Goal: Task Accomplishment & Management: Check status

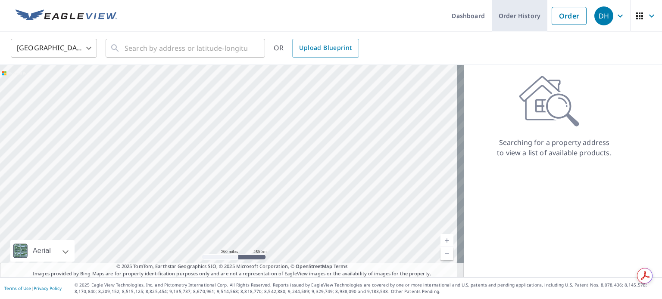
click at [521, 17] on link "Order History" at bounding box center [520, 15] width 56 height 31
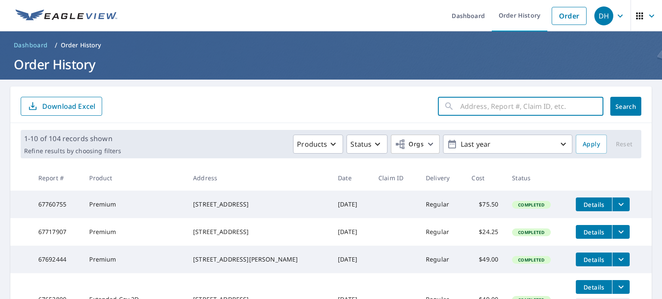
click at [470, 104] on input "text" at bounding box center [531, 106] width 143 height 24
type input "fairmount"
click button "Search" at bounding box center [625, 106] width 31 height 19
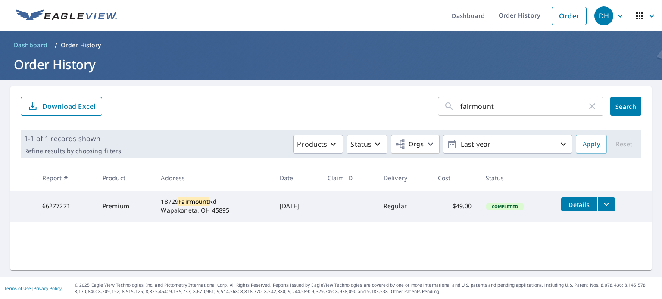
click at [606, 207] on icon "filesDropdownBtn-66277271" at bounding box center [606, 204] width 10 height 10
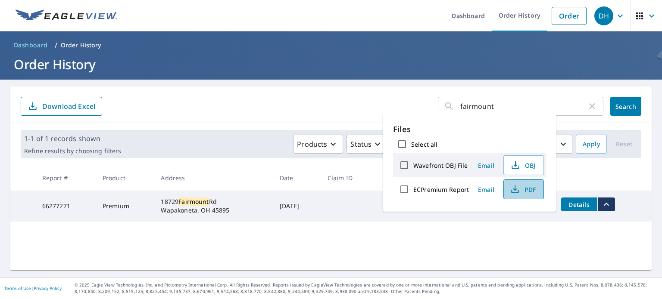
click at [524, 190] on span "PDF" at bounding box center [523, 189] width 28 height 10
click at [619, 56] on h1 "Order History" at bounding box center [330, 65] width 641 height 18
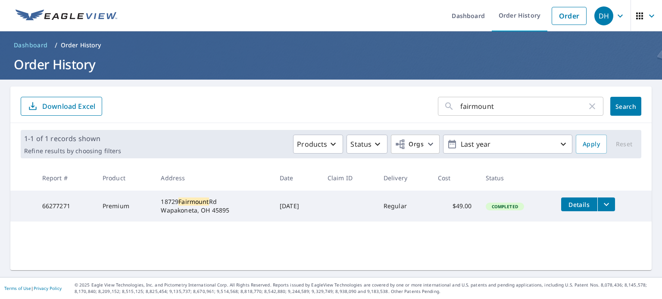
click at [647, 154] on main "fairmount ​ Search Download Excel 1-1 of 1 records shown Refine results by choo…" at bounding box center [331, 179] width 662 height 198
